Goal: Contribute content

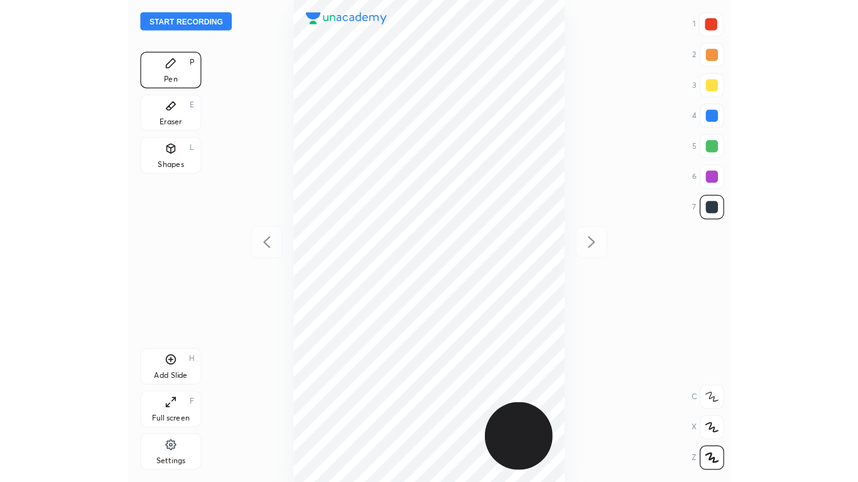
scroll to position [397, 295]
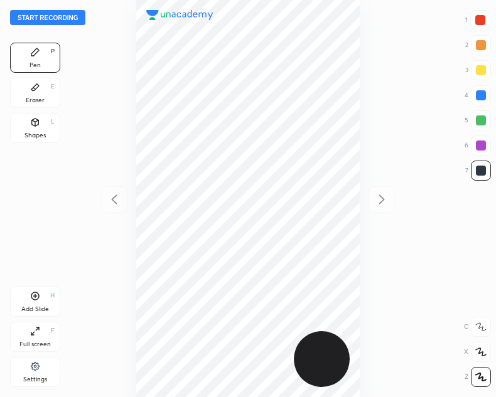
click at [31, 333] on icon at bounding box center [32, 334] width 3 height 3
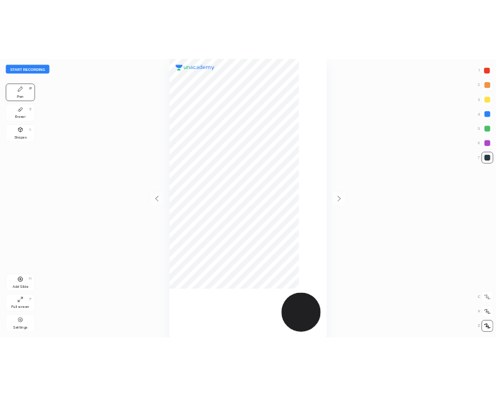
scroll to position [482, 657]
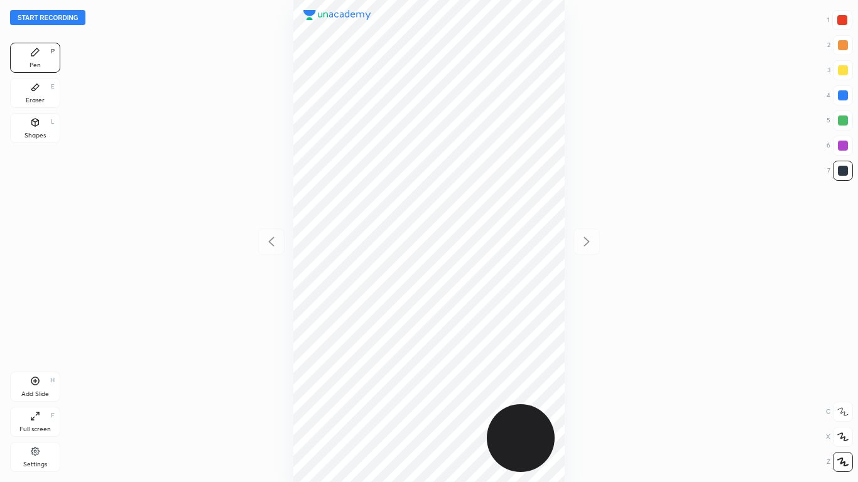
click at [35, 397] on div "Full screen F" at bounding box center [35, 422] width 50 height 30
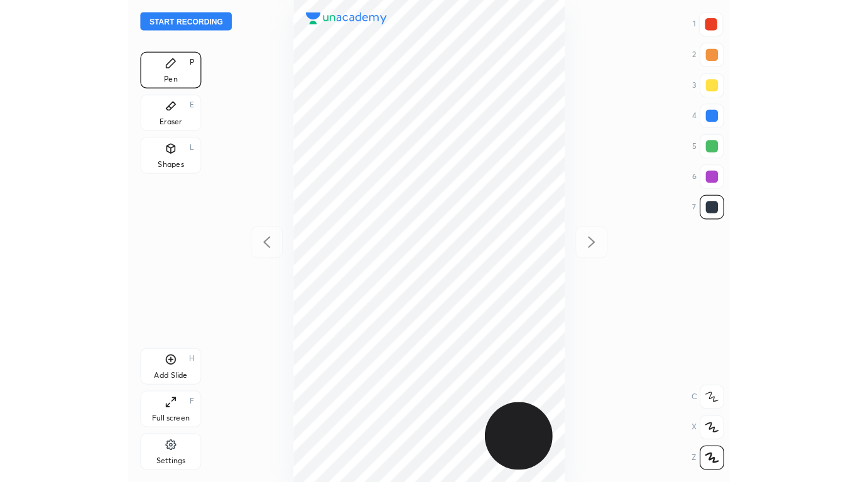
scroll to position [62393, 62496]
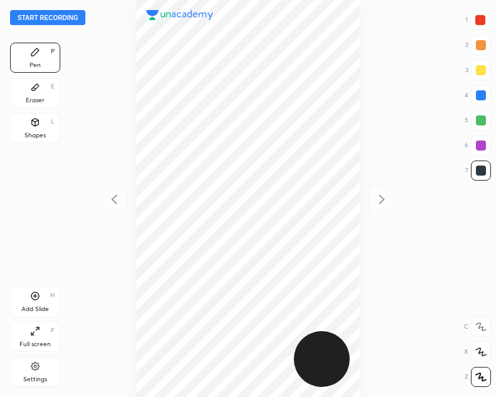
click at [46, 11] on button "Start recording" at bounding box center [47, 17] width 75 height 15
click at [40, 304] on div "Add Slide H" at bounding box center [35, 302] width 50 height 30
click at [120, 197] on icon at bounding box center [114, 199] width 15 height 15
click at [377, 205] on icon at bounding box center [381, 199] width 15 height 15
click at [40, 303] on div "Add Slide H" at bounding box center [35, 302] width 50 height 30
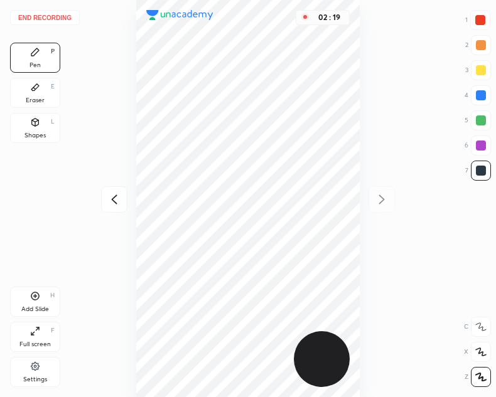
click at [114, 205] on icon at bounding box center [114, 199] width 15 height 15
click at [385, 199] on icon at bounding box center [381, 199] width 15 height 15
click at [31, 127] on div "Shapes L" at bounding box center [35, 128] width 50 height 30
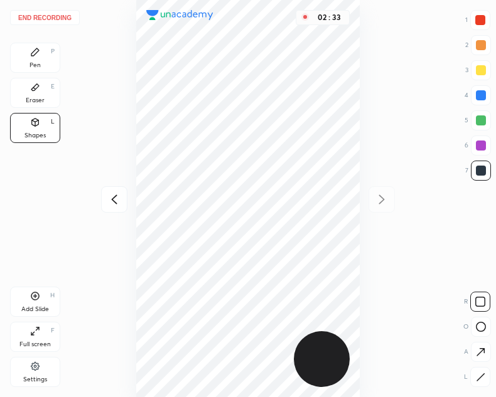
click at [39, 44] on div "Pen P" at bounding box center [35, 58] width 50 height 30
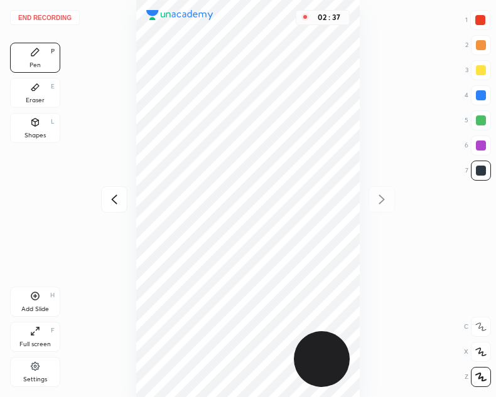
click at [111, 206] on icon at bounding box center [114, 199] width 15 height 15
click at [111, 202] on icon at bounding box center [114, 199] width 15 height 15
click at [379, 198] on icon at bounding box center [381, 199] width 15 height 15
click at [376, 196] on icon at bounding box center [381, 199] width 15 height 15
click at [37, 334] on icon at bounding box center [35, 332] width 10 height 10
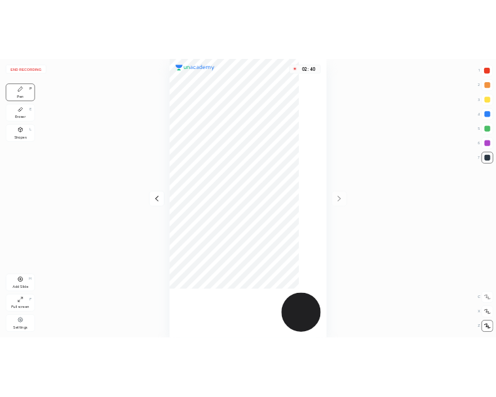
scroll to position [482, 657]
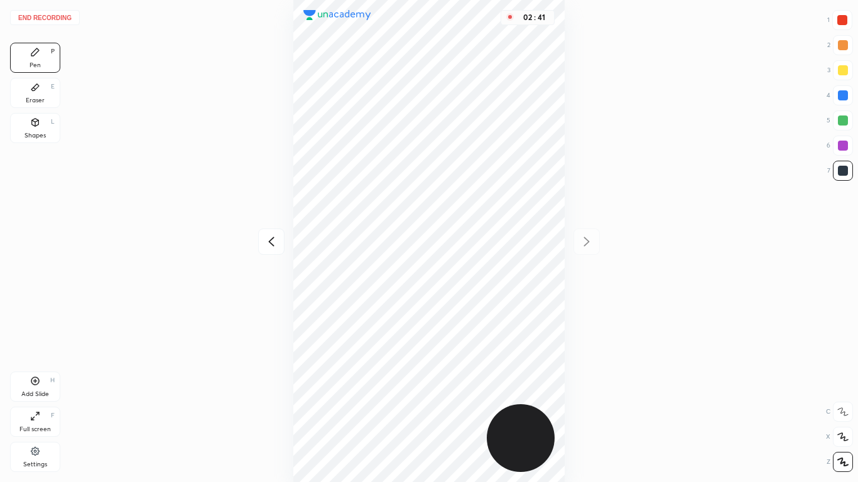
click at [50, 18] on button "End recording" at bounding box center [45, 17] width 70 height 15
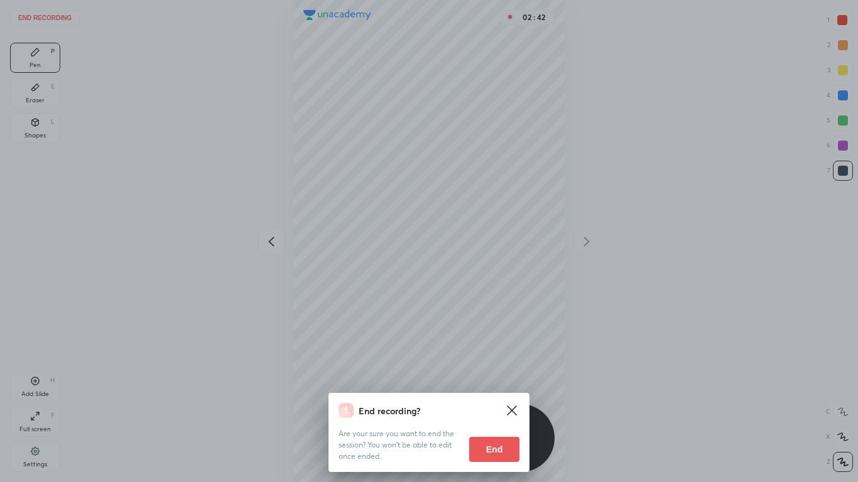
click at [490, 397] on button "End" at bounding box center [494, 449] width 50 height 25
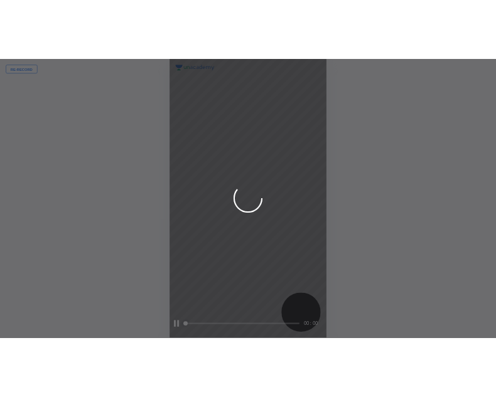
scroll to position [62393, 62496]
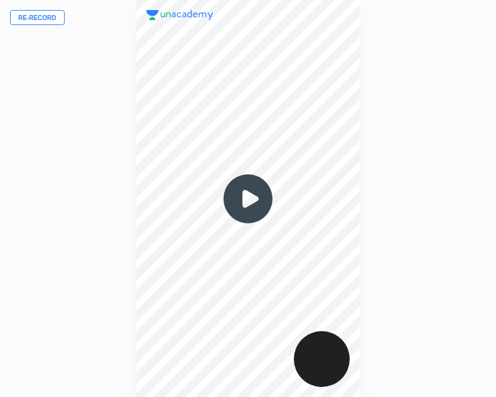
click at [245, 197] on img at bounding box center [248, 199] width 60 height 60
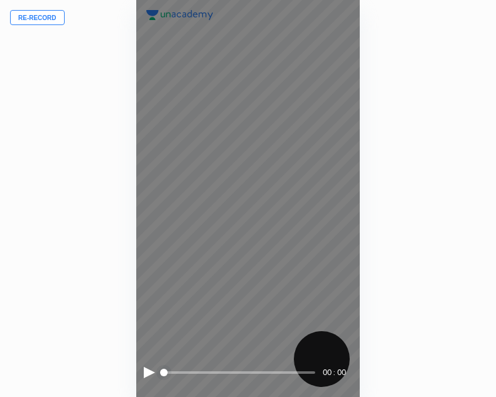
click at [148, 372] on div at bounding box center [149, 372] width 11 height 11
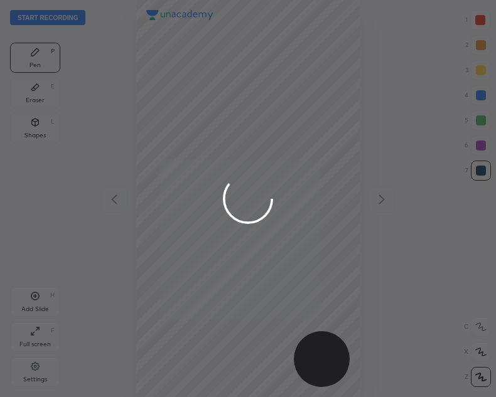
scroll to position [397, 295]
